Goal: Ask a question: Seek information or help from site administrators or community

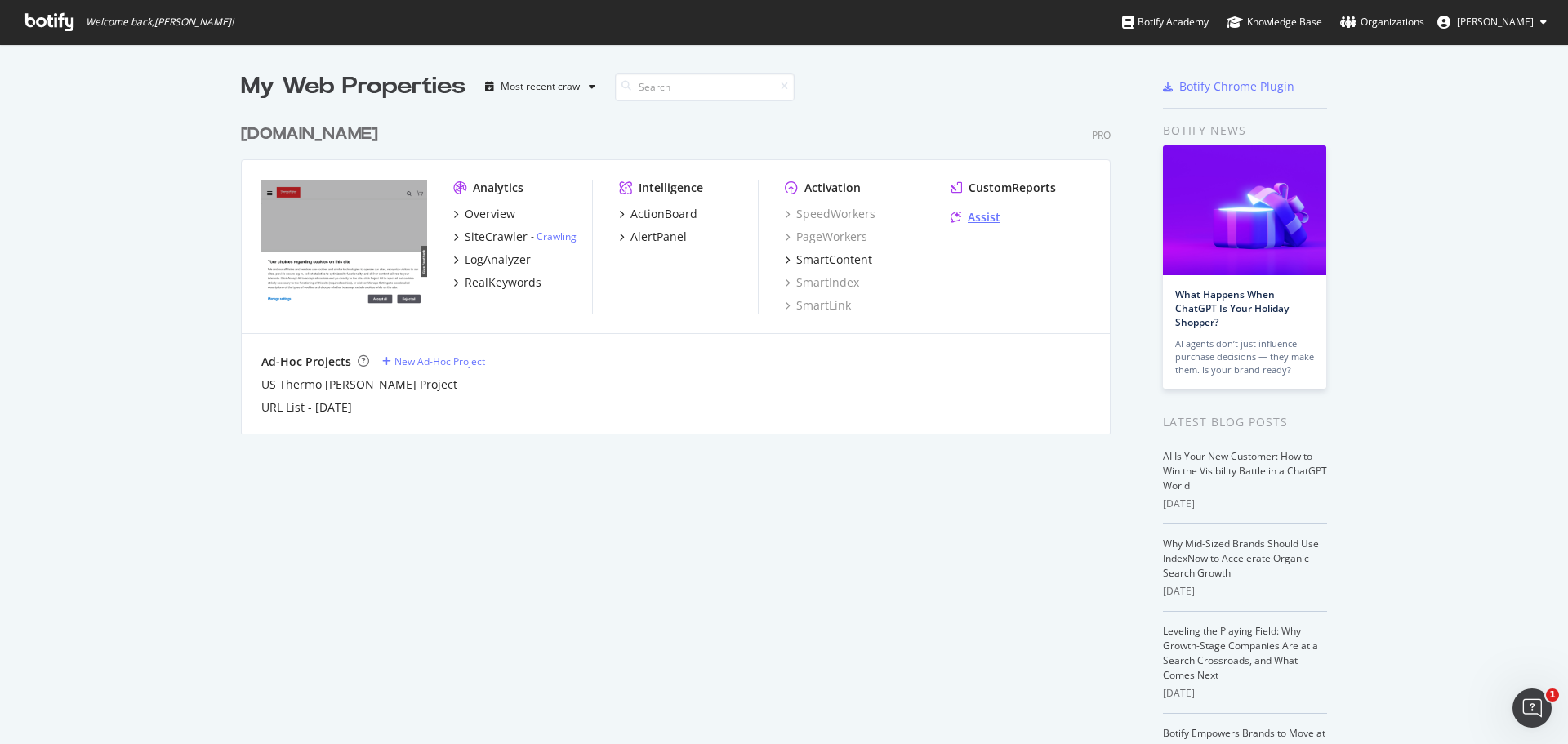
click at [956, 217] on icon "grid" at bounding box center [956, 218] width 11 height 12
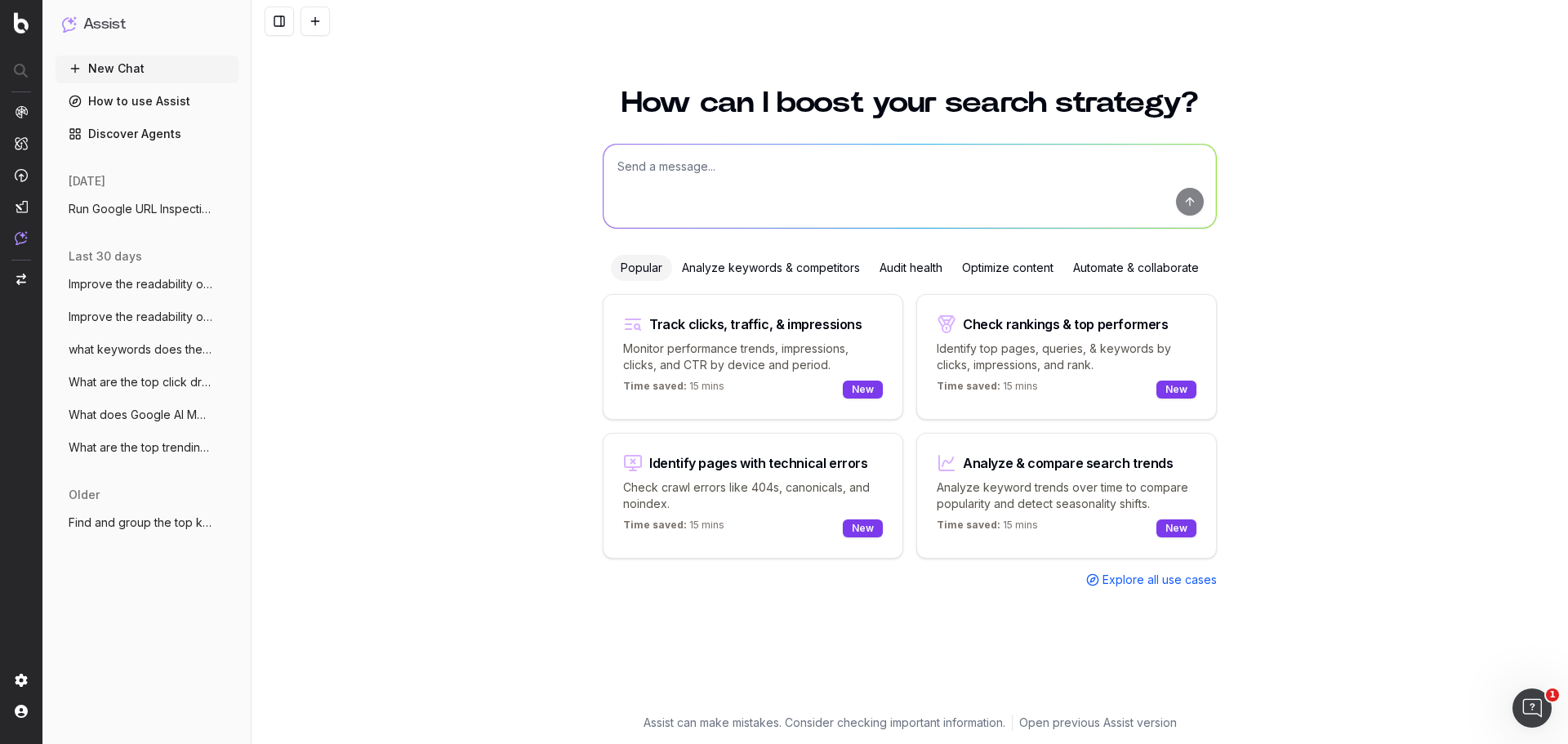
click at [759, 198] on textarea at bounding box center [910, 186] width 613 height 83
click at [795, 281] on div "Popular Analyze keywords & competitors Audit health Optimize content Automate &…" at bounding box center [910, 421] width 614 height 333
click at [801, 266] on div "Analyze keywords & competitors" at bounding box center [771, 267] width 198 height 26
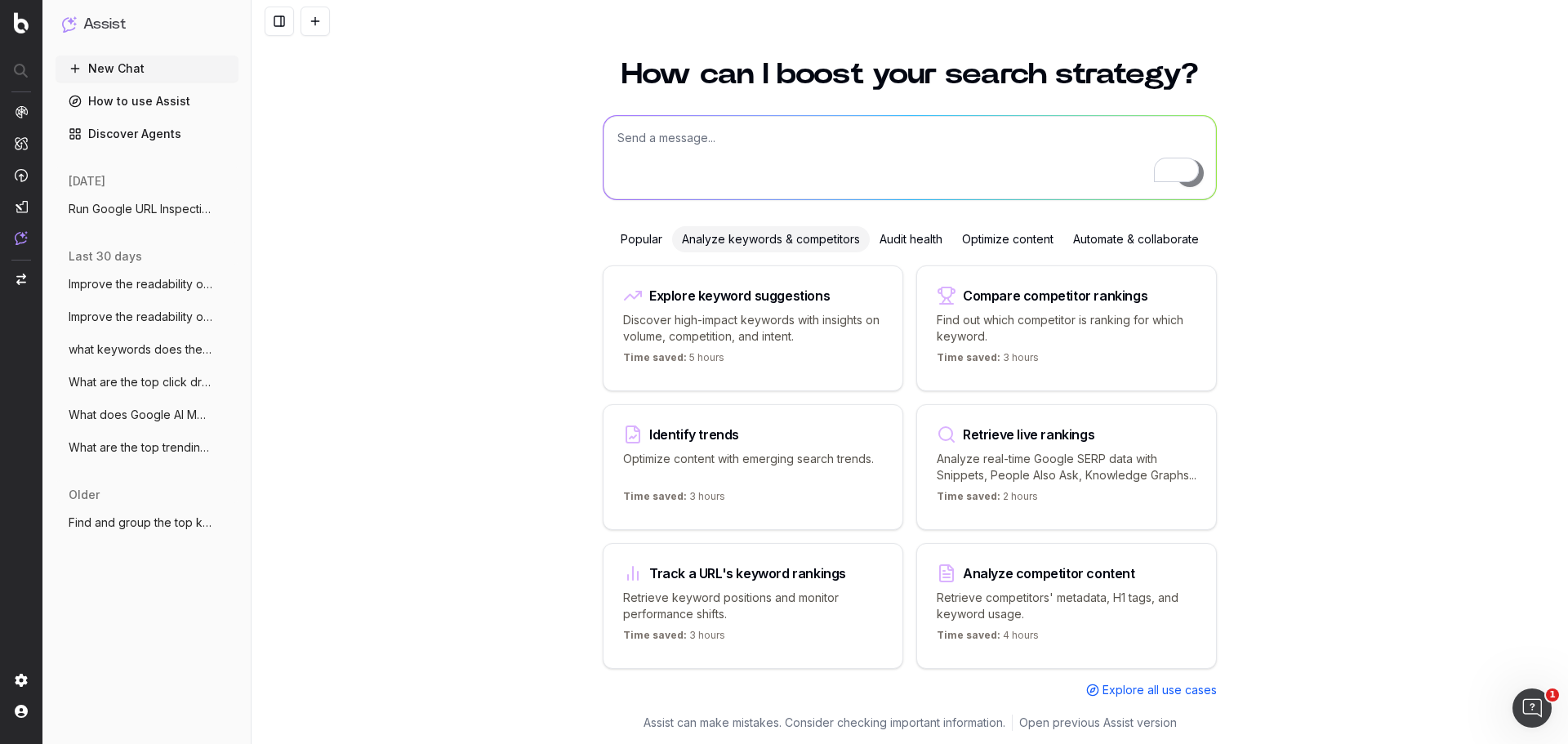
click at [1159, 693] on span "Explore all use cases" at bounding box center [1159, 690] width 115 height 16
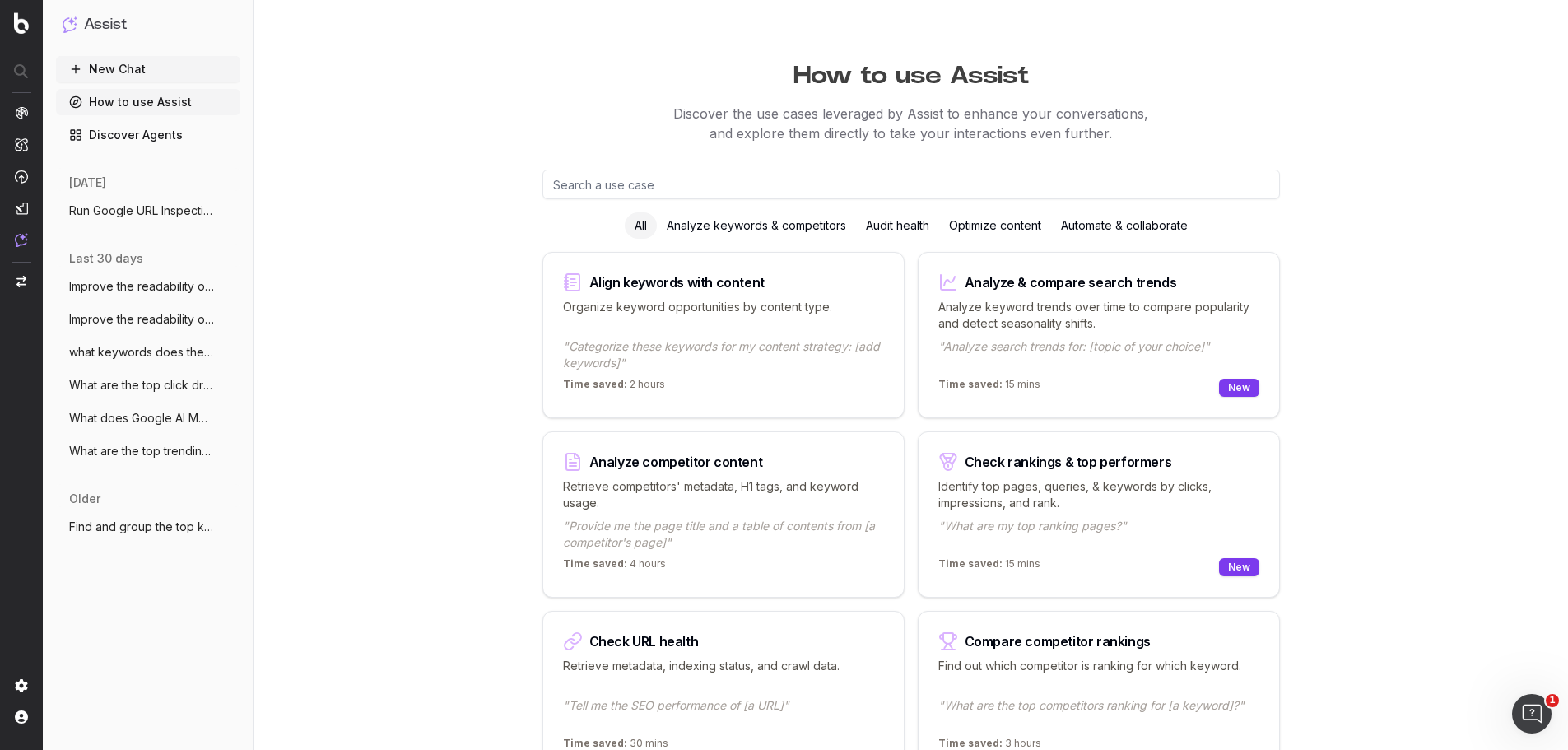
click at [872, 179] on input "text" at bounding box center [911, 185] width 737 height 30
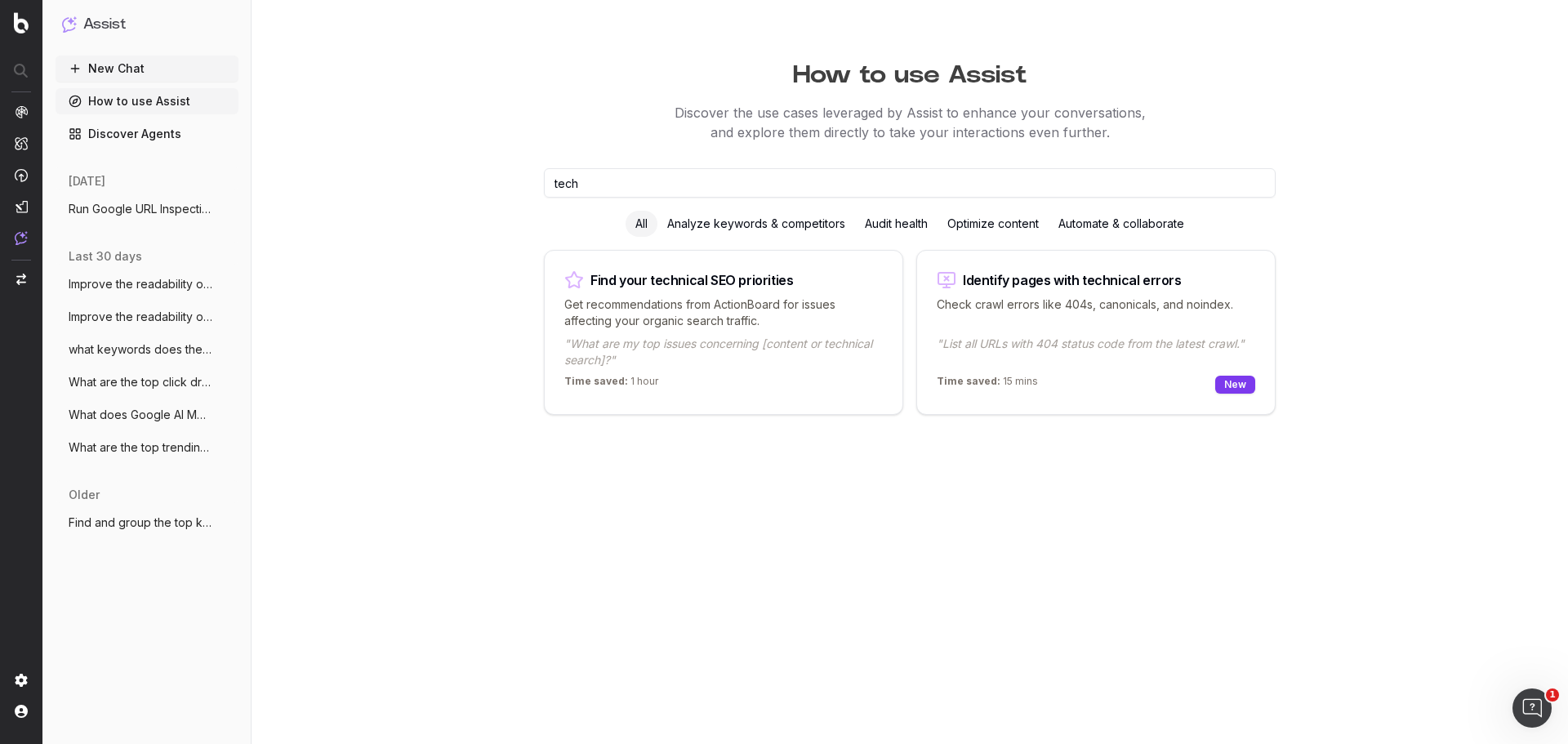
drag, startPoint x: 865, startPoint y: 174, endPoint x: 262, endPoint y: 178, distance: 603.0
click at [262, 178] on div "How to use Assist Discover the use cases leveraged by Assist to enhance your co…" at bounding box center [910, 372] width 1316 height 744
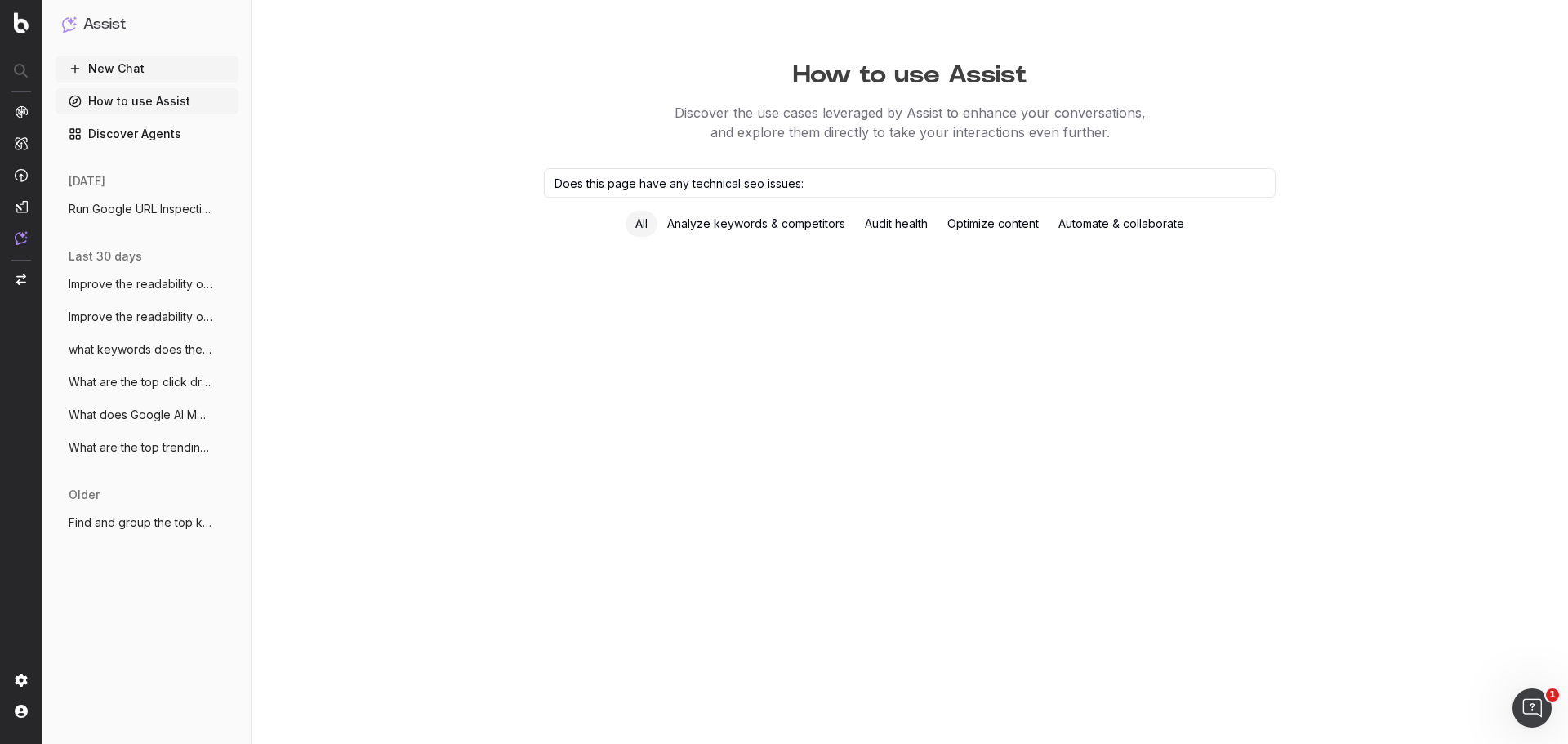
paste input "https://www.thermofisher.com/us/en/home/products-and-services/promotions/jump-s…"
type input "Does this page have any technical seo issues: https://www.thermofisher.com/us/e…"
click at [838, 196] on input "Does this page have any technical seo issues: https://www.thermofisher.com/us/e…" at bounding box center [909, 183] width 731 height 30
click at [164, 62] on button "New Chat" at bounding box center [147, 68] width 183 height 26
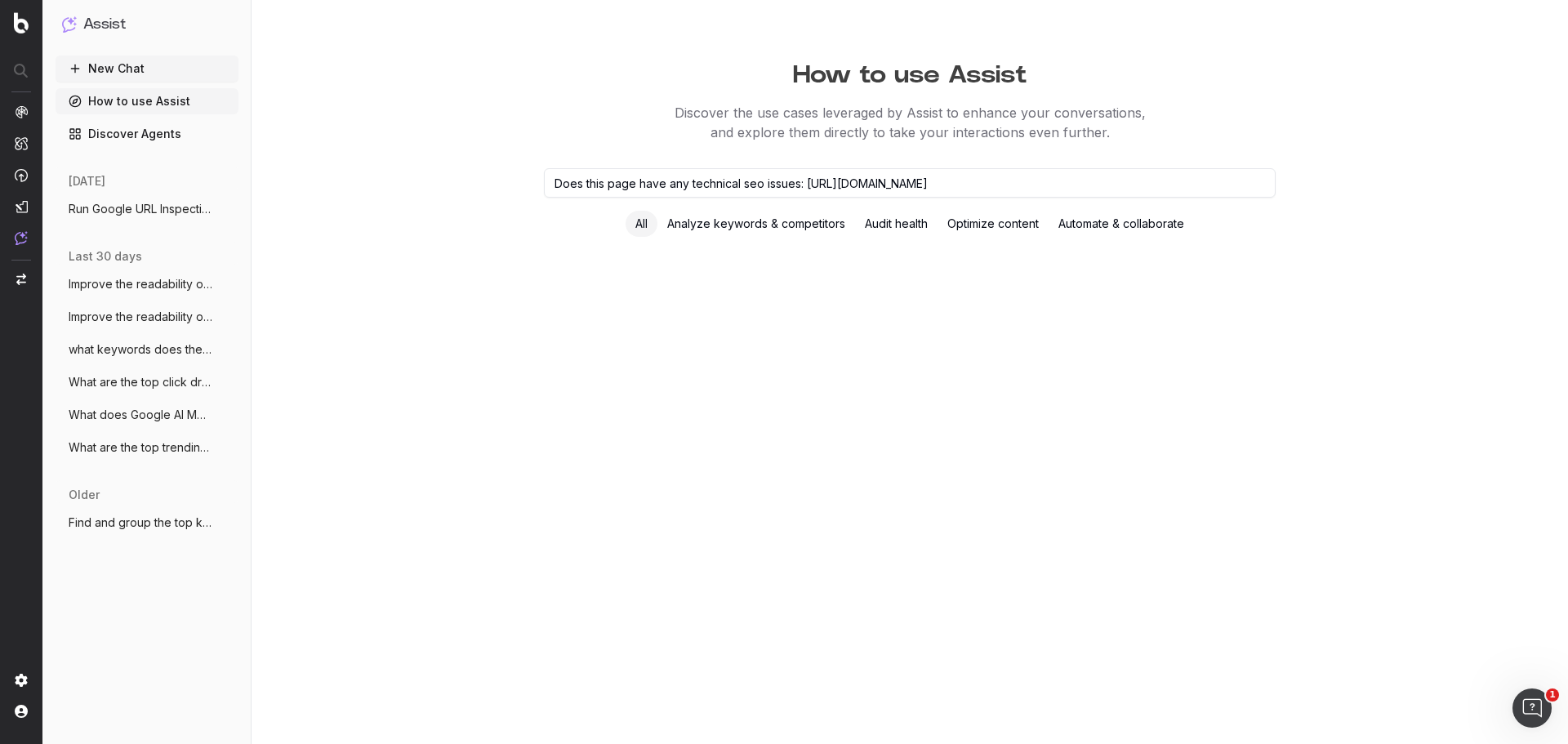
scroll to position [0, 0]
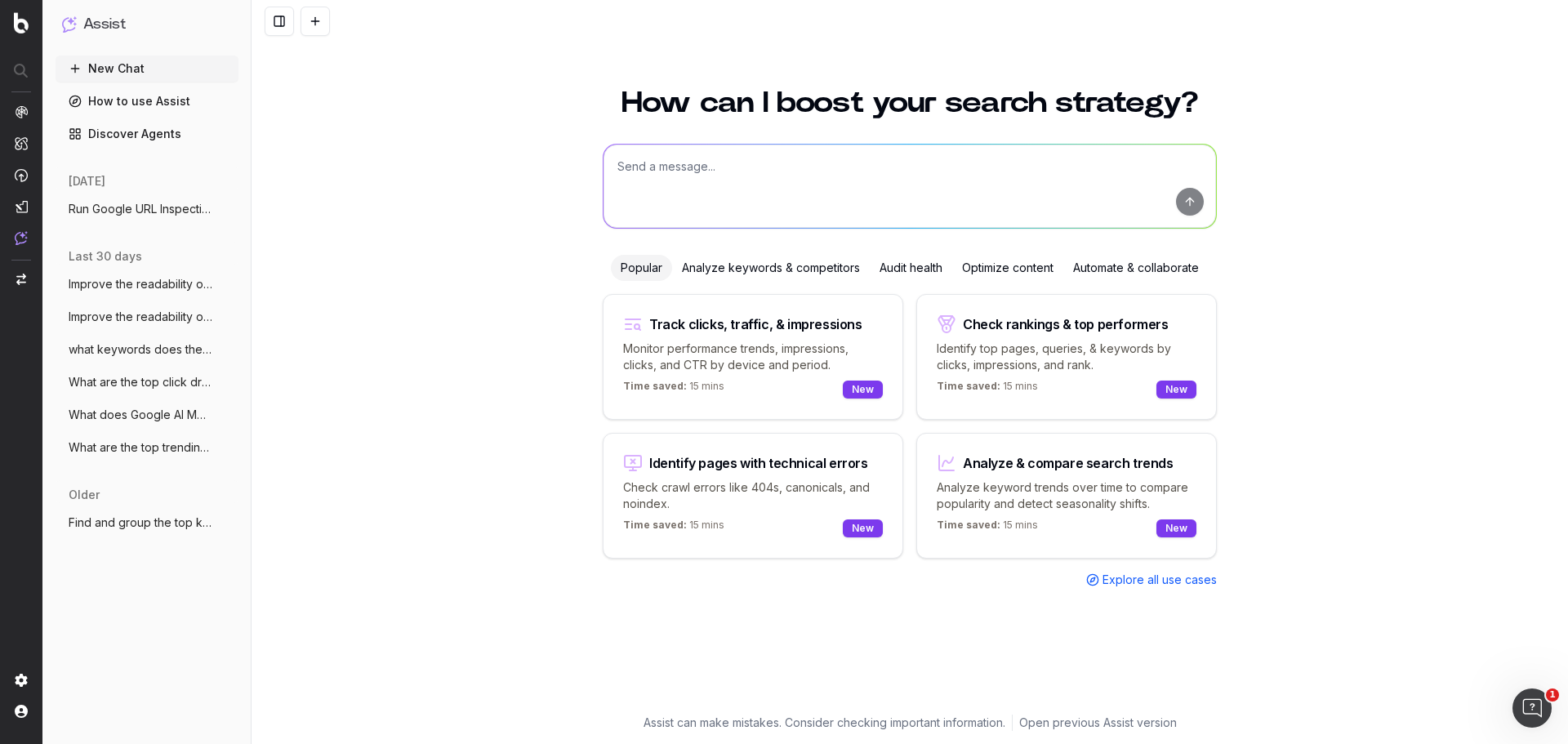
click at [707, 160] on textarea at bounding box center [910, 186] width 613 height 83
paste textarea "[URL][DOMAIN_NAME]"
type textarea "Show me technical issues with this page: https://www.thermofisher.com/us/en/hom…"
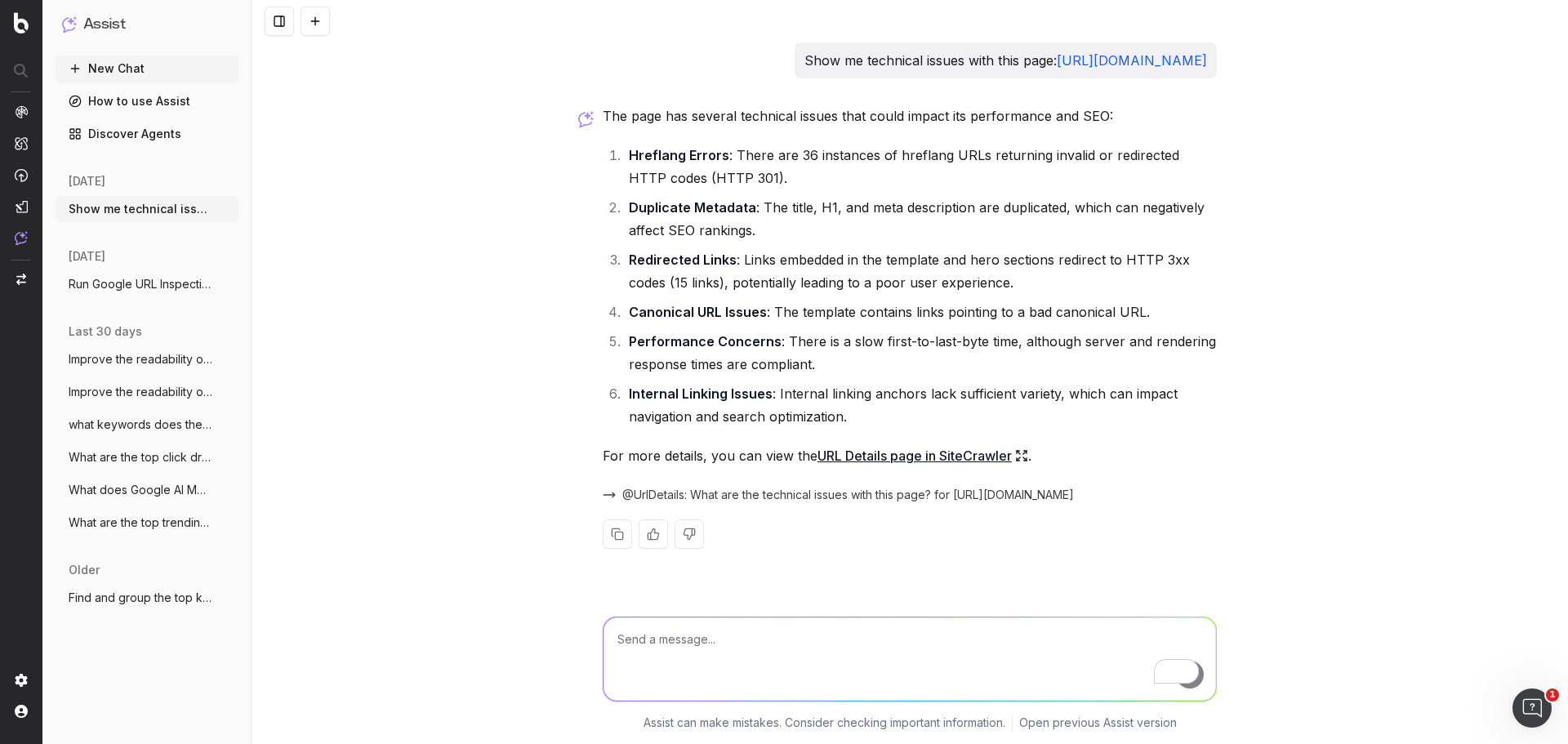
scroll to position [1, 0]
click at [932, 503] on span "@UrlDetails: What are the technical issues with this page? for https://www.ther…" at bounding box center [848, 494] width 452 height 16
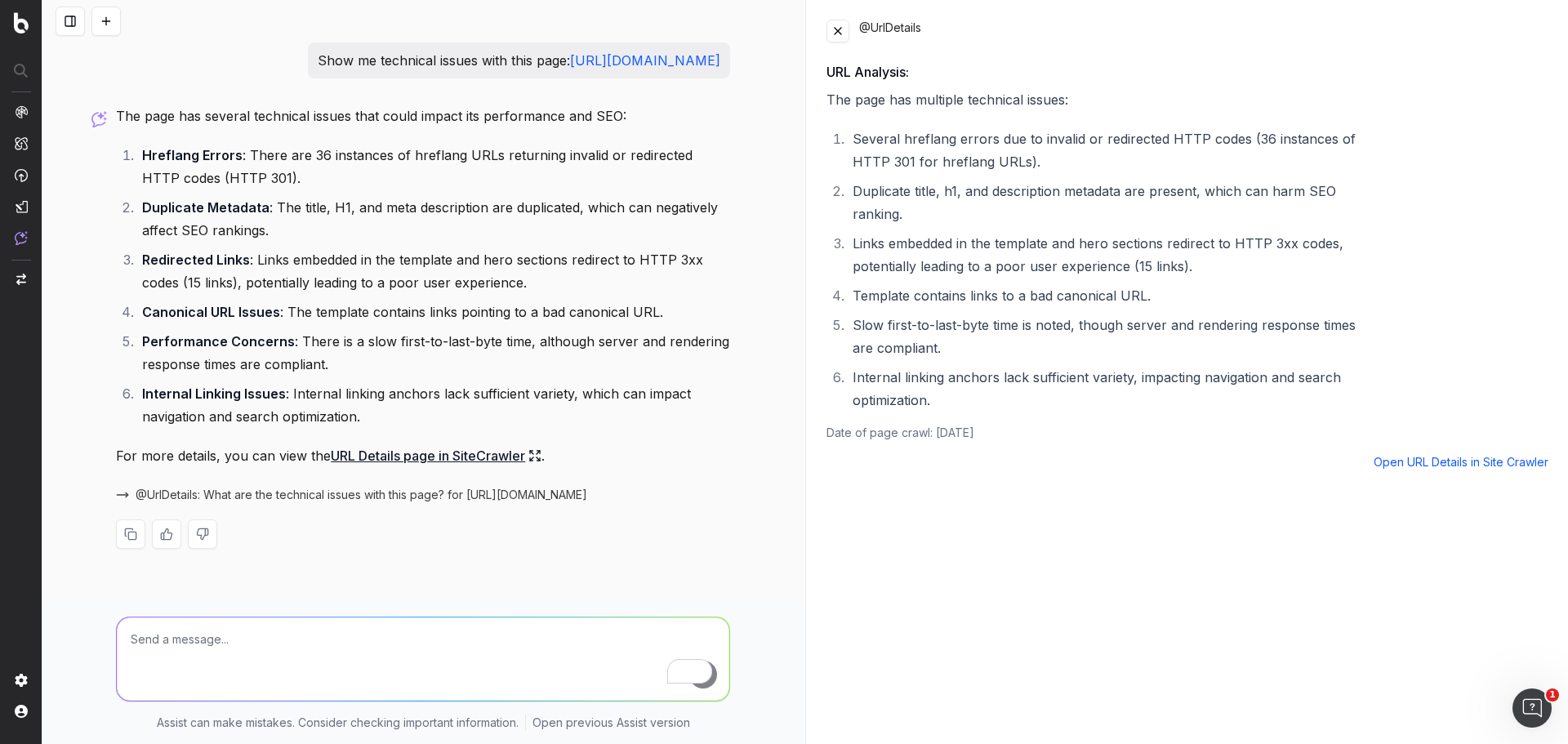
click at [464, 467] on link "URL Details page in SiteCrawler" at bounding box center [436, 456] width 211 height 23
click at [1480, 458] on link "Open URL Details in Site Crawler" at bounding box center [1461, 462] width 174 height 16
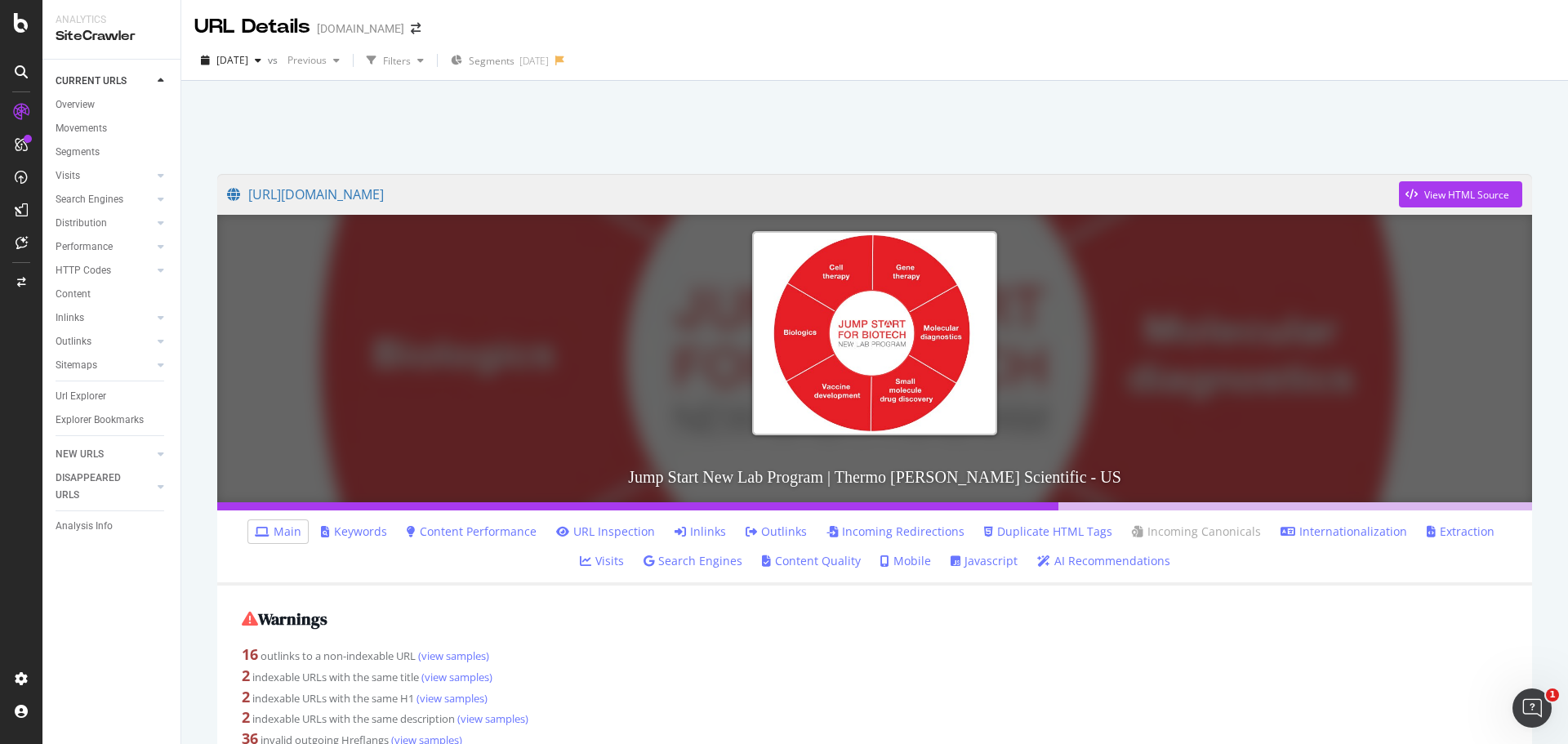
click at [679, 560] on link "Search Engines" at bounding box center [693, 561] width 99 height 16
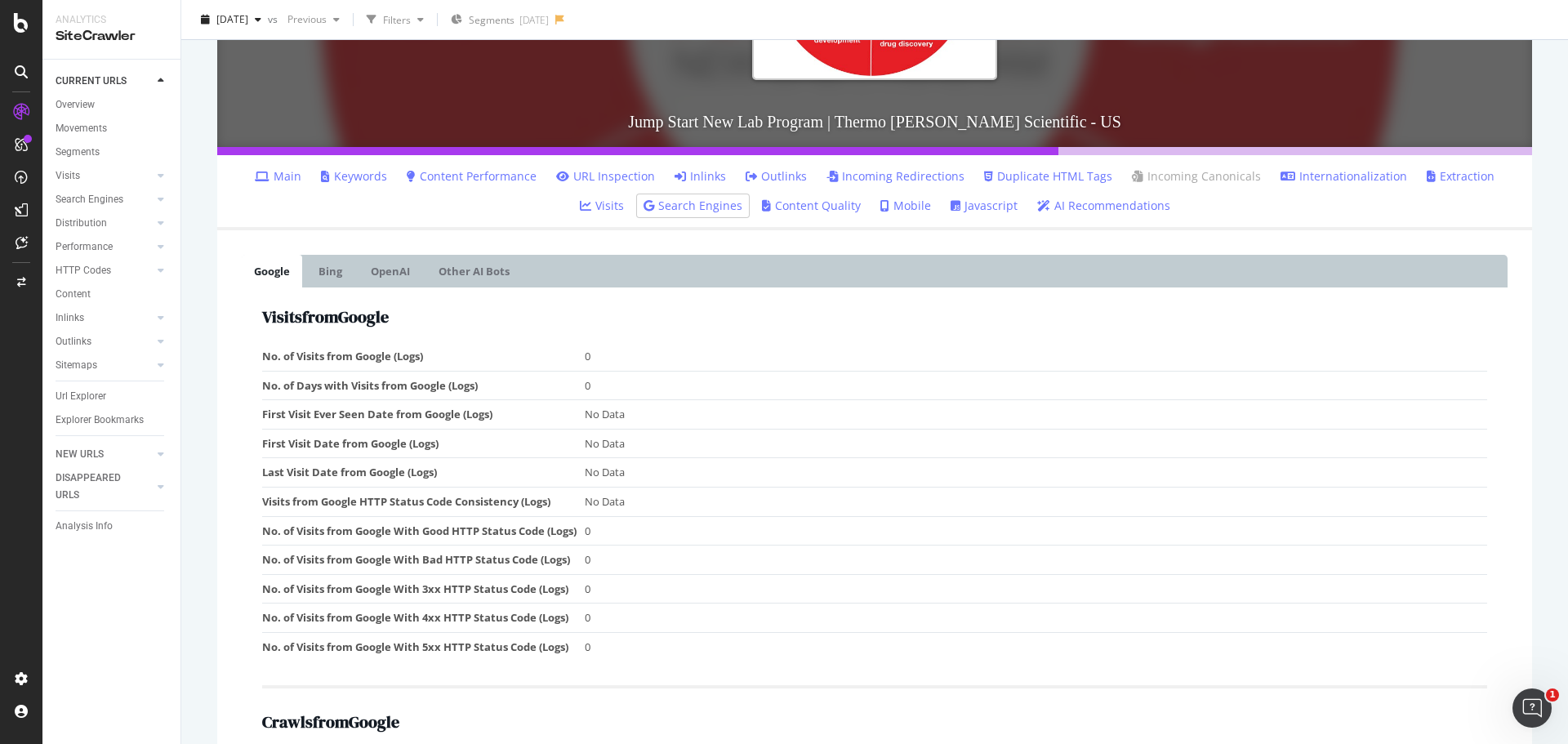
scroll to position [110, 0]
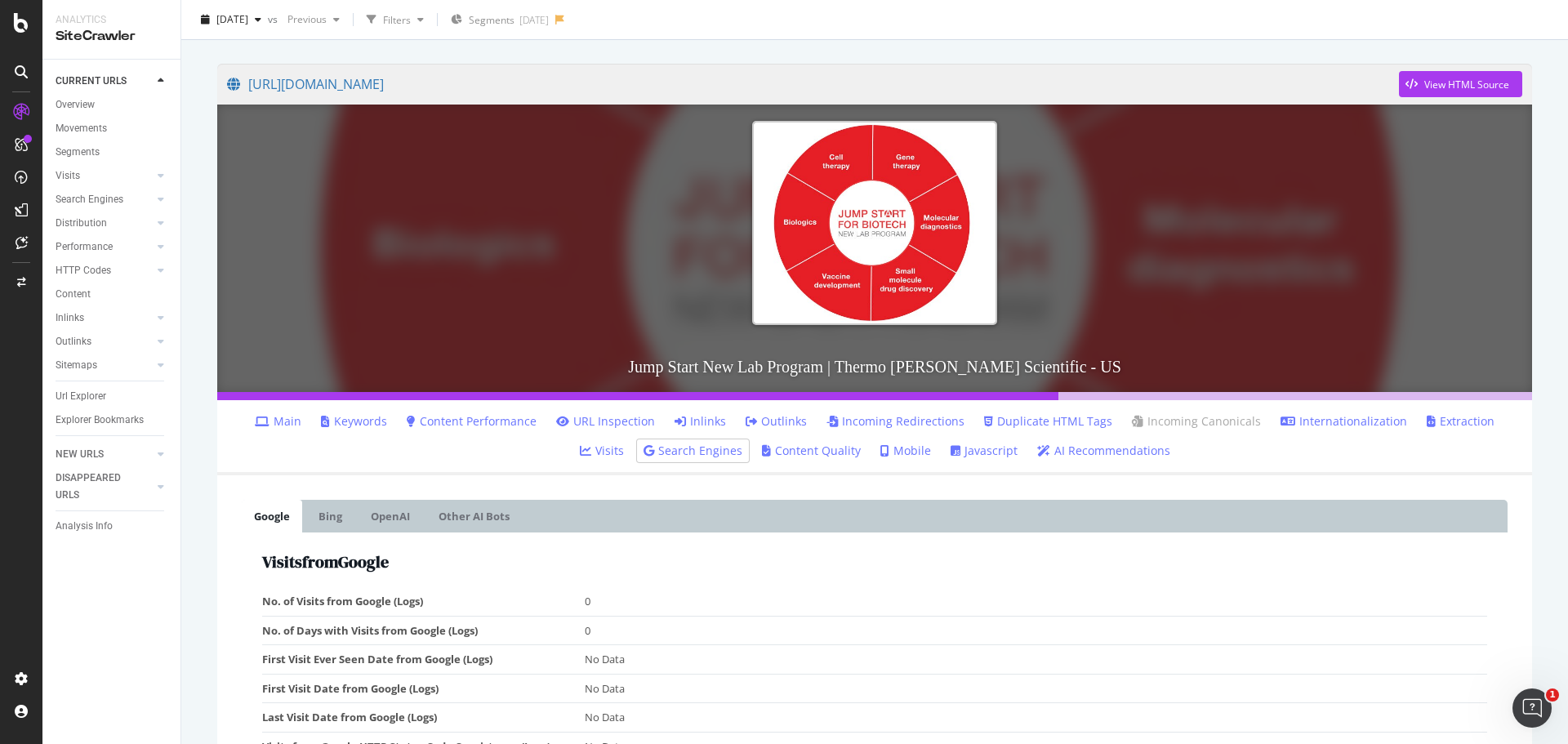
click at [340, 437] on ul "Main Keywords Content Performance URL Inspection Inlinks Outlinks Incoming Redi…" at bounding box center [874, 438] width 1316 height 75
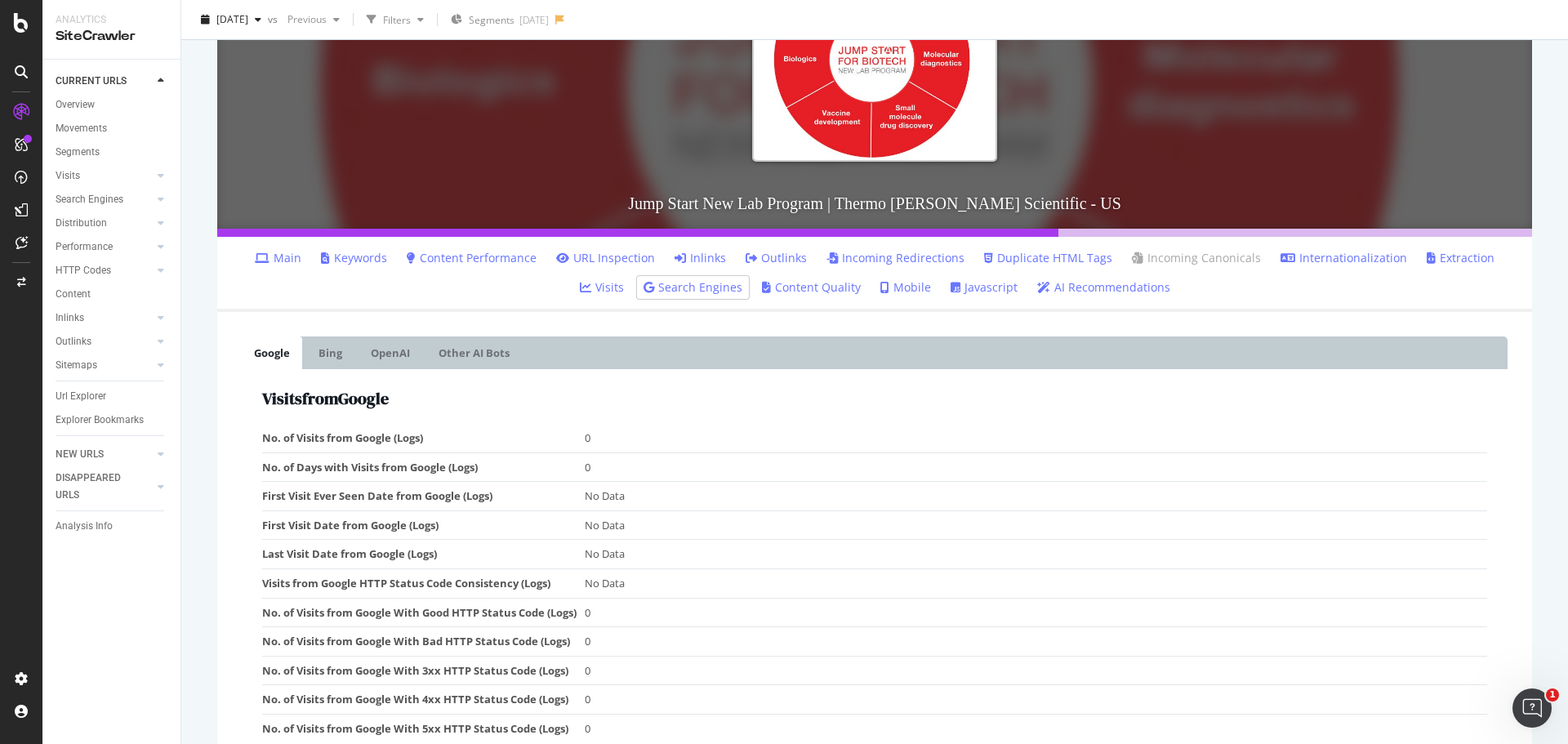
scroll to position [356, 0]
